Goal: Information Seeking & Learning: Check status

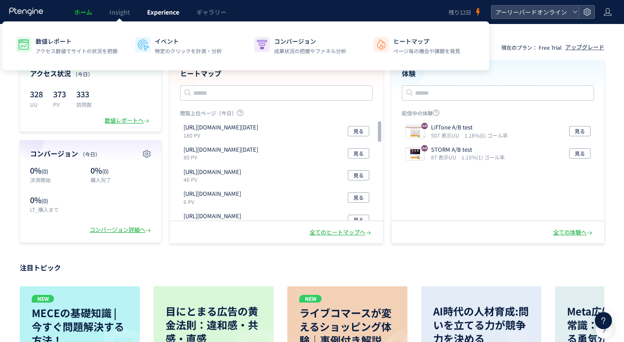
click at [148, 14] on span "Experience" at bounding box center [163, 12] width 32 height 9
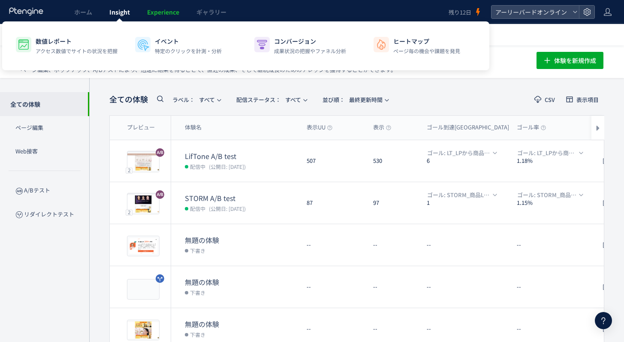
click at [109, 15] on span "Insight" at bounding box center [119, 12] width 21 height 9
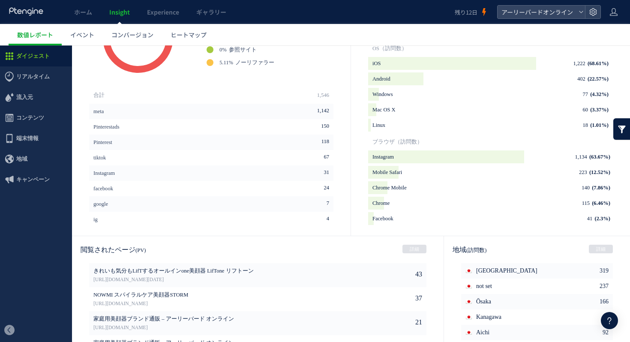
scroll to position [420, 0]
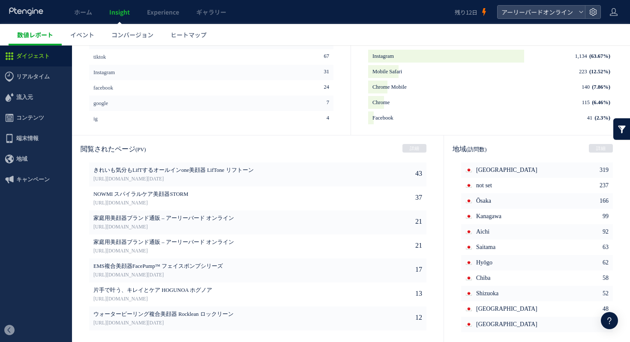
click at [40, 38] on span "数値レポート" at bounding box center [35, 34] width 36 height 9
click at [30, 59] on span "ダイジェスト" at bounding box center [32, 56] width 33 height 21
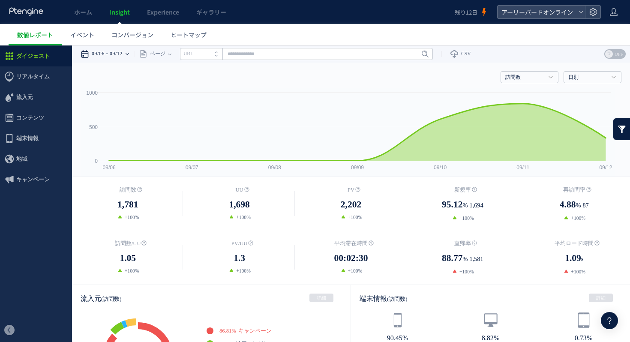
click at [105, 54] on time "09/06" at bounding box center [98, 53] width 13 height 17
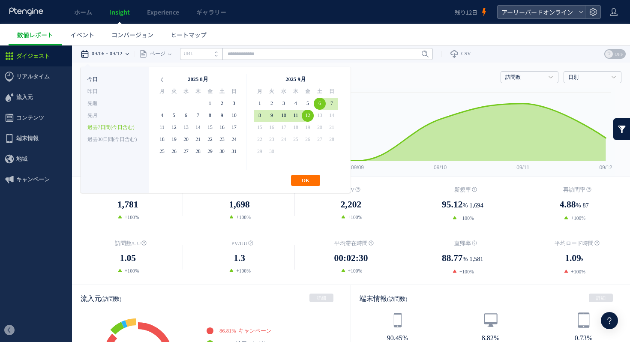
click at [92, 83] on li "今日" at bounding box center [114, 80] width 55 height 12
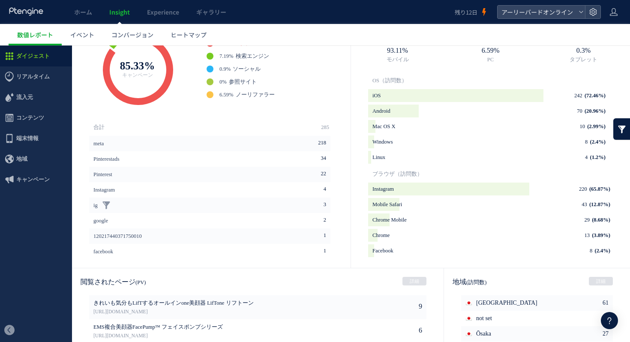
scroll to position [391, 0]
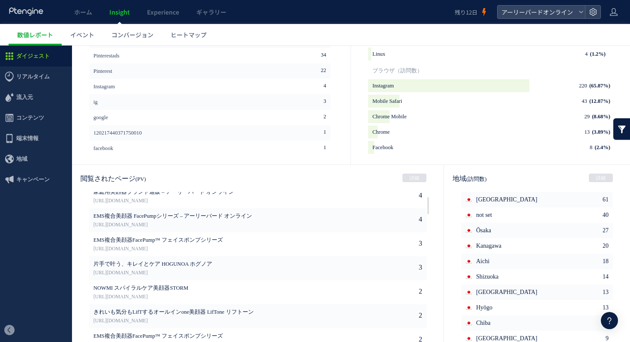
click at [218, 227] on link "[URL][DOMAIN_NAME]" at bounding box center [219, 225] width 252 height 8
click at [139, 226] on link "[URL][DOMAIN_NAME]" at bounding box center [219, 225] width 252 height 8
